Goal: Information Seeking & Learning: Learn about a topic

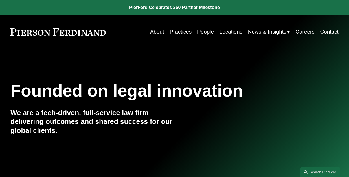
click at [202, 30] on link "People" at bounding box center [205, 32] width 17 height 11
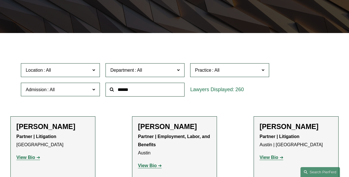
scroll to position [113, 0]
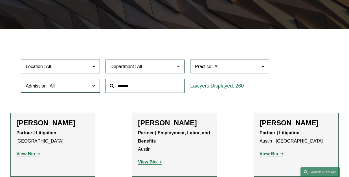
click at [226, 66] on span "Practice" at bounding box center [227, 67] width 65 height 8
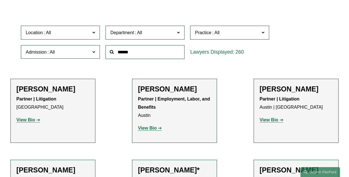
scroll to position [152, 0]
click at [0, 0] on link "Commercial Transactions" at bounding box center [0, 0] width 0 height 0
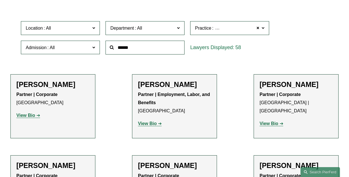
scroll to position [162, 0]
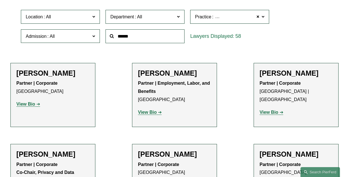
click at [154, 112] on strong "View Bio" at bounding box center [147, 112] width 19 height 5
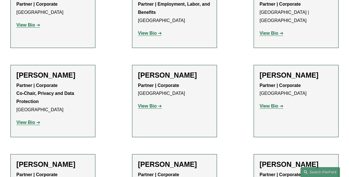
scroll to position [253, 0]
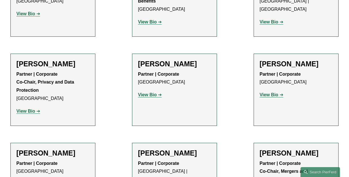
click at [154, 95] on strong "View Bio" at bounding box center [147, 94] width 19 height 5
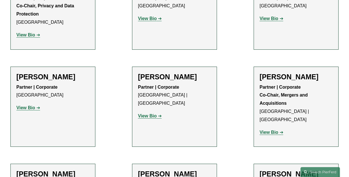
scroll to position [332, 0]
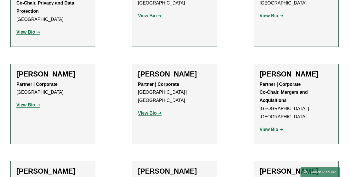
click at [32, 107] on strong "View Bio" at bounding box center [25, 104] width 19 height 5
click at [154, 115] on strong "View Bio" at bounding box center [147, 113] width 19 height 5
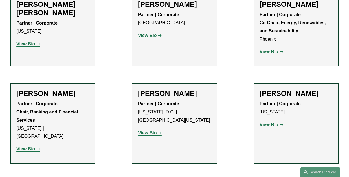
scroll to position [501, 0]
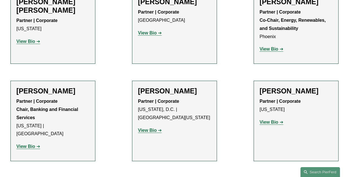
click at [156, 128] on strong "View Bio" at bounding box center [147, 130] width 19 height 5
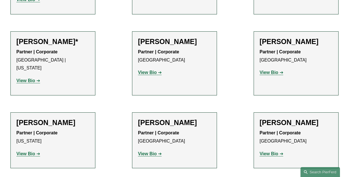
scroll to position [659, 0]
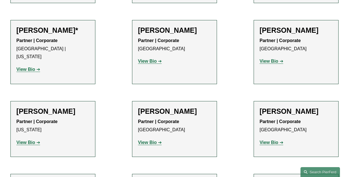
click at [36, 140] on link "View Bio" at bounding box center [28, 142] width 24 height 5
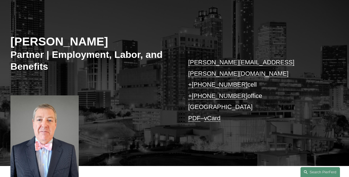
scroll to position [68, 0]
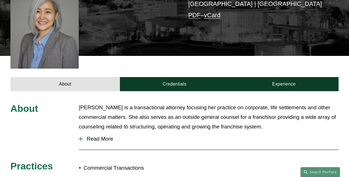
scroll to position [158, 0]
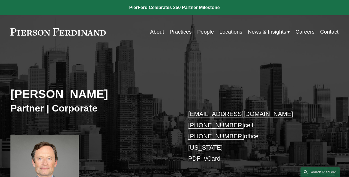
click at [329, 30] on link "Contact" at bounding box center [329, 32] width 18 height 11
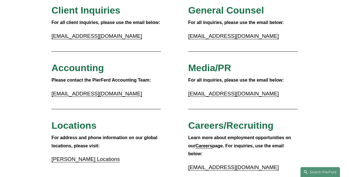
scroll to position [64, 0]
